Goal: Task Accomplishment & Management: Manage account settings

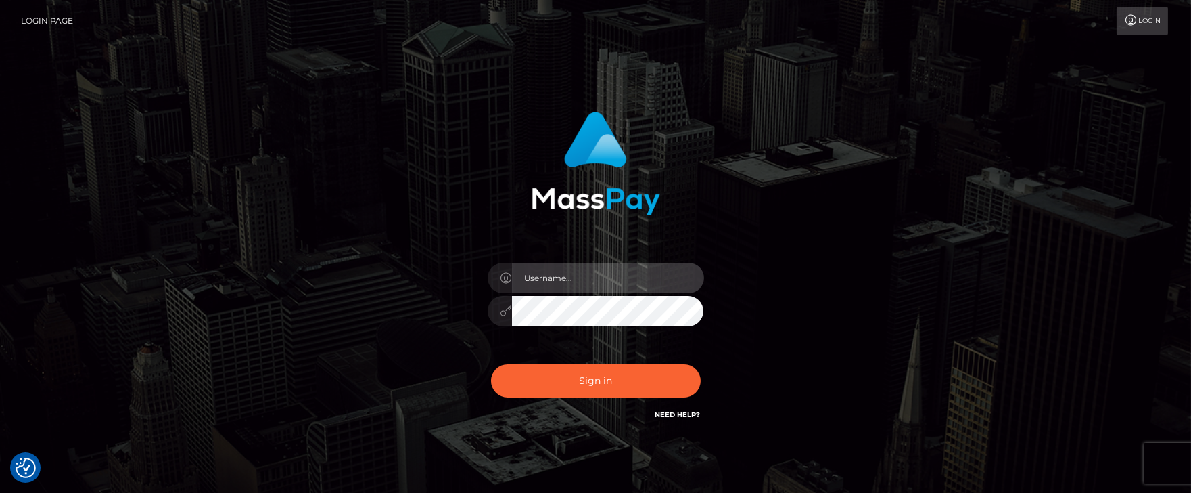
drag, startPoint x: 0, startPoint y: 0, endPoint x: 565, endPoint y: 280, distance: 630.6
click at [558, 271] on input "text" at bounding box center [608, 278] width 192 height 30
type input "Janet.ACE"
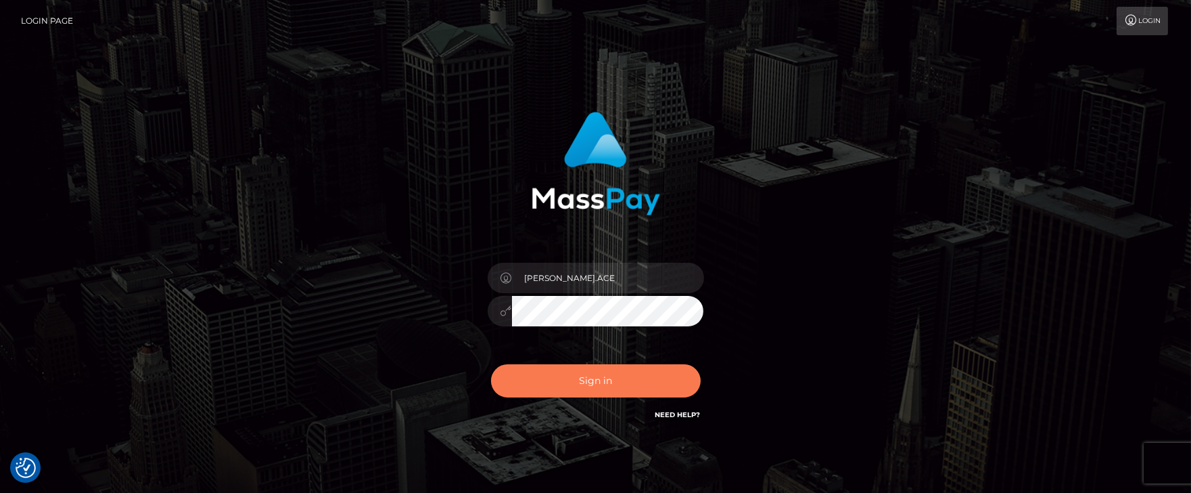
click at [564, 387] on button "Sign in" at bounding box center [596, 380] width 210 height 33
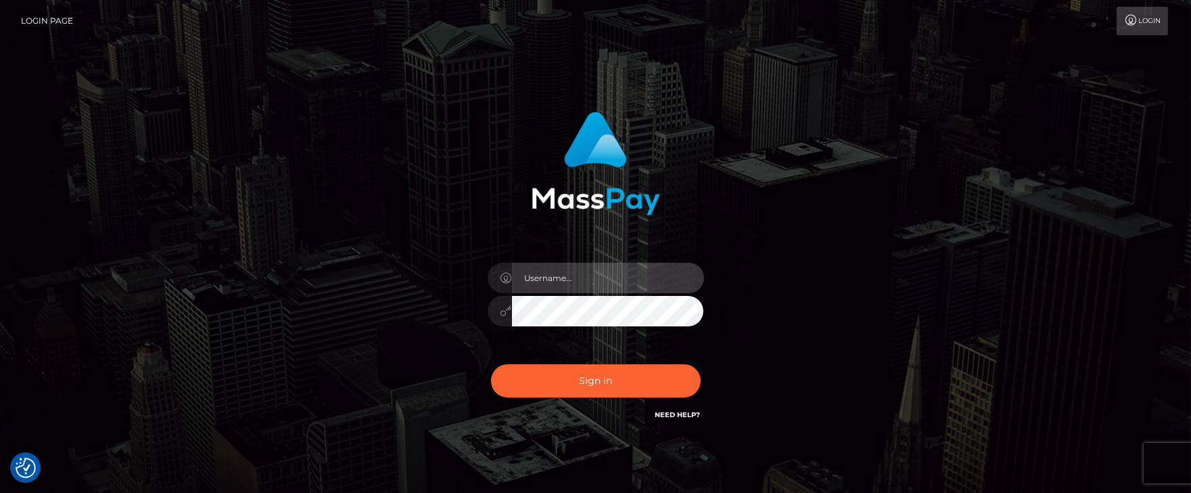
click at [587, 272] on input "text" at bounding box center [608, 278] width 192 height 30
type input "Janet.ACE"
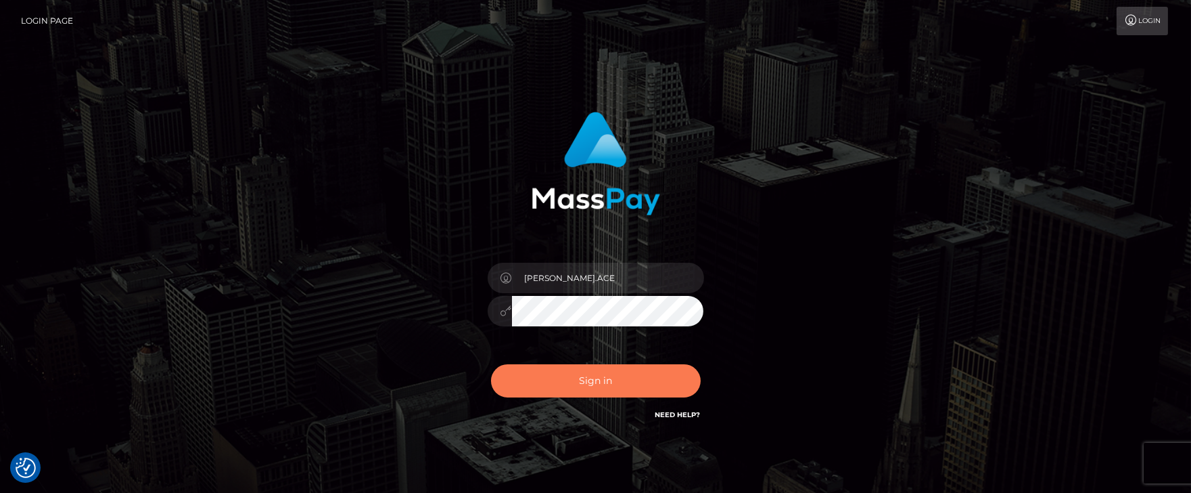
click at [543, 388] on button "Sign in" at bounding box center [596, 380] width 210 height 33
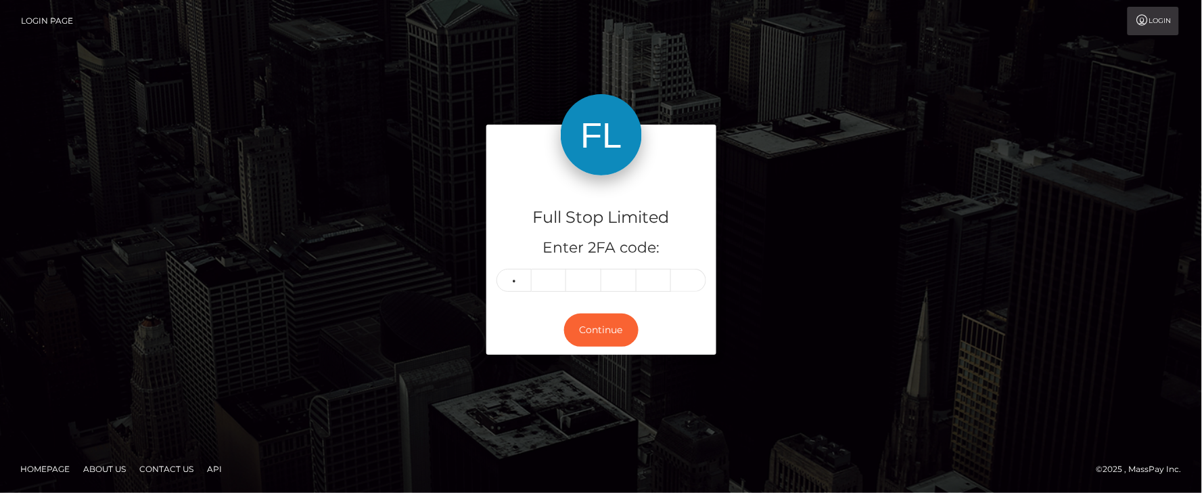
type input "5"
type input "8"
type input "0"
type input "8"
type input "3"
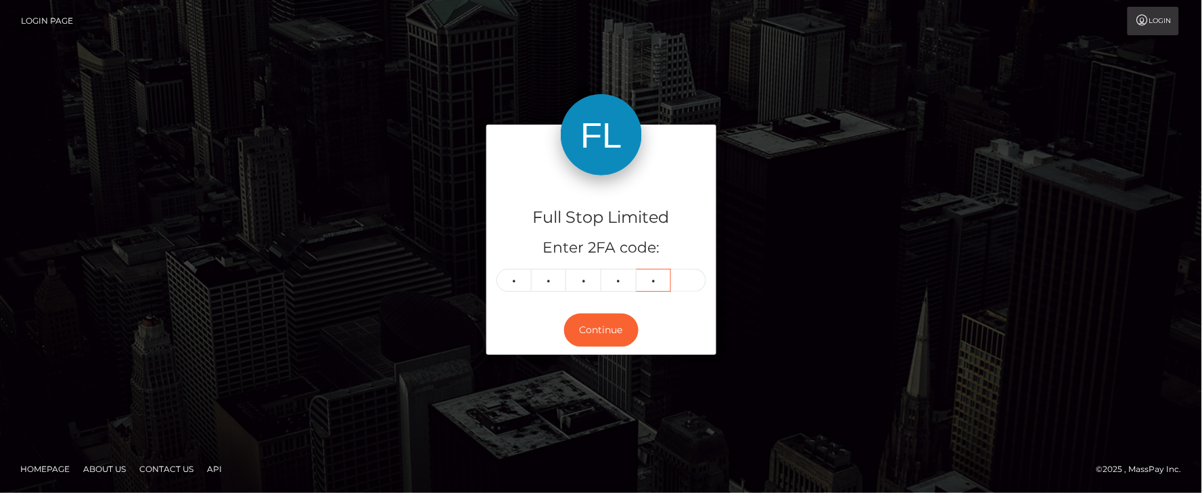
type input "0"
type input "8"
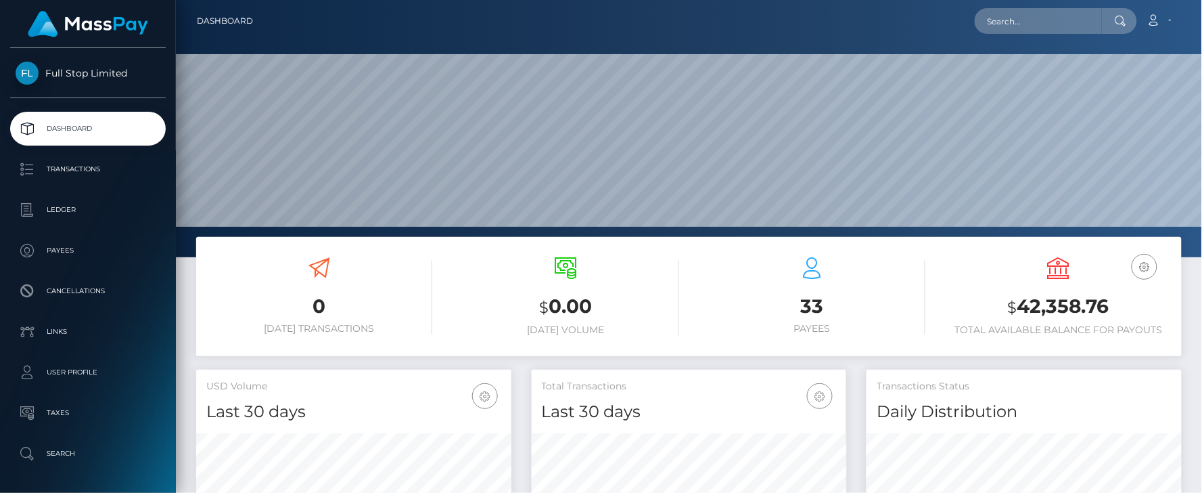
scroll to position [240, 315]
drag, startPoint x: 1018, startPoint y: 302, endPoint x: 1112, endPoint y: 302, distance: 93.4
click at [1112, 302] on h3 "$ 42,358.76" at bounding box center [1059, 307] width 226 height 28
copy h3 "42,358.76"
